Goal: Information Seeking & Learning: Check status

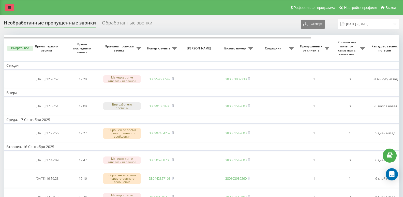
click at [9, 5] on link at bounding box center [9, 7] width 9 height 7
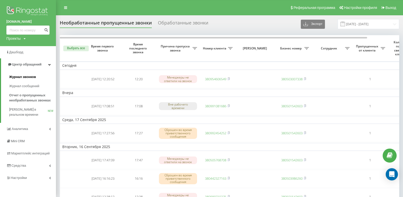
click at [18, 77] on span "Журнал звонков" at bounding box center [22, 76] width 27 height 5
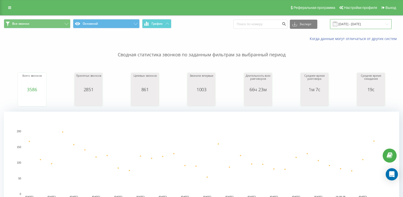
click at [354, 23] on input "[DATE] - [DATE]" at bounding box center [361, 24] width 62 height 10
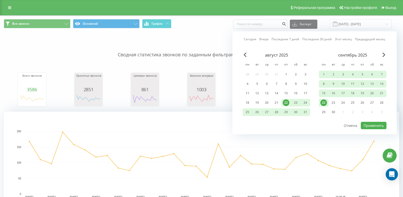
click at [252, 38] on link "Сегодня" at bounding box center [250, 39] width 12 height 5
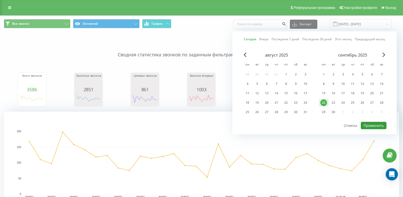
click at [376, 125] on button "Применить" at bounding box center [374, 125] width 26 height 7
type input "[DATE] - [DATE]"
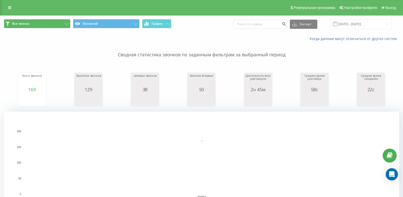
click at [17, 20] on div "Все звонки Основной График Экспорт .csv .xls .xlsx 22.09.2025 - 22.09.2025" at bounding box center [201, 24] width 402 height 17
click at [18, 22] on span "Все звонки" at bounding box center [20, 24] width 17 height 4
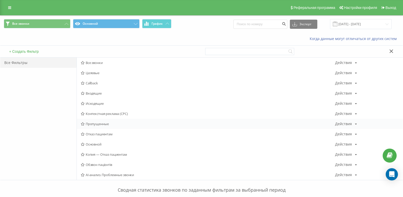
click at [96, 124] on span "Пропущенные" at bounding box center [208, 124] width 254 height 4
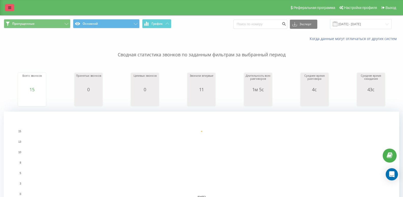
click at [12, 6] on link at bounding box center [9, 7] width 9 height 7
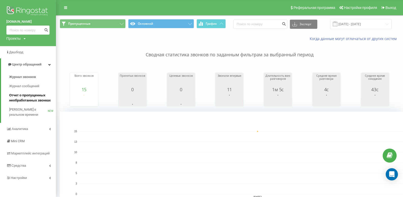
click at [15, 97] on span "Отчет о пропущенных необработанных звонках" at bounding box center [31, 98] width 44 height 10
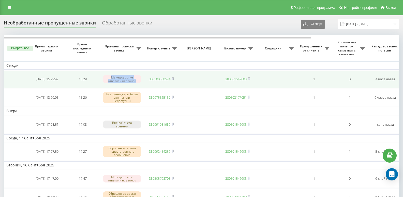
drag, startPoint x: 138, startPoint y: 80, endPoint x: 110, endPoint y: 77, distance: 28.2
click at [110, 77] on div "Менеджеры не ответили на звонок" at bounding box center [122, 79] width 38 height 8
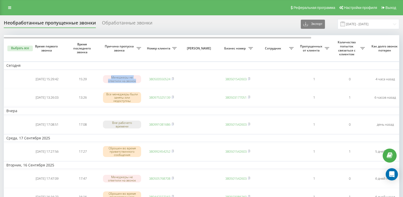
copy div "Менеджеры не ответили на звонок"
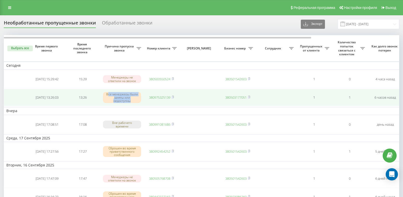
drag, startPoint x: 133, startPoint y: 102, endPoint x: 108, endPoint y: 94, distance: 25.8
click at [108, 94] on div "Все менеджеры были заняты или недоступны" at bounding box center [122, 97] width 38 height 11
click at [125, 96] on div "Все менеджеры были заняты или недоступны" at bounding box center [122, 97] width 38 height 11
drag, startPoint x: 131, startPoint y: 101, endPoint x: 105, endPoint y: 94, distance: 27.0
click at [105, 94] on div "Все менеджеры были заняты или недоступны" at bounding box center [122, 97] width 38 height 11
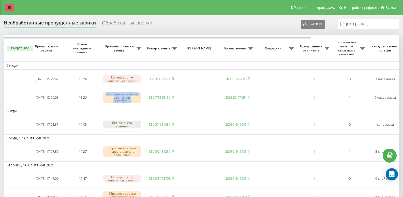
click at [13, 5] on link at bounding box center [9, 7] width 9 height 7
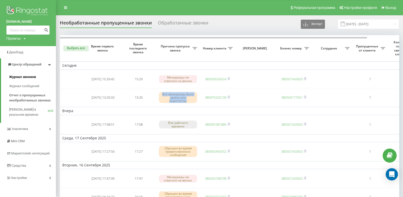
click at [21, 76] on span "Журнал звонков" at bounding box center [22, 76] width 27 height 5
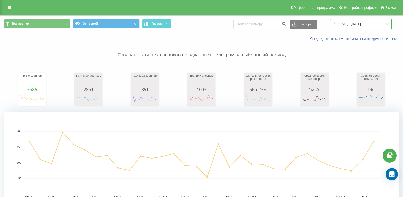
click at [353, 22] on input "[DATE] - [DATE]" at bounding box center [361, 24] width 62 height 10
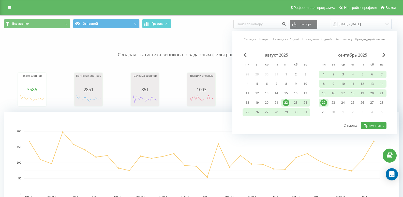
click at [254, 39] on link "Сегодня" at bounding box center [250, 39] width 12 height 5
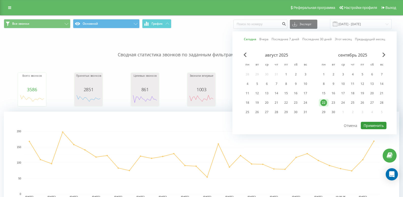
click at [375, 125] on button "Применить" at bounding box center [374, 125] width 26 height 7
type input "[DATE] - [DATE]"
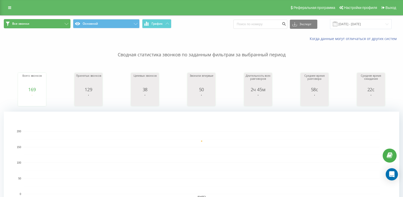
click at [44, 23] on button "Все звонки" at bounding box center [37, 23] width 67 height 9
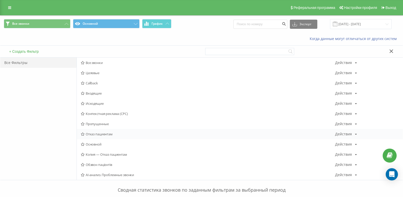
click at [97, 135] on span "Отказ пациентам" at bounding box center [208, 134] width 254 height 4
